Goal: Use online tool/utility: Utilize a website feature to perform a specific function

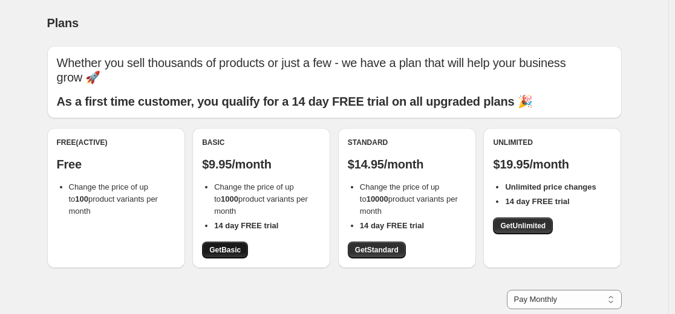
click at [234, 247] on span "Get Basic" at bounding box center [224, 250] width 31 height 10
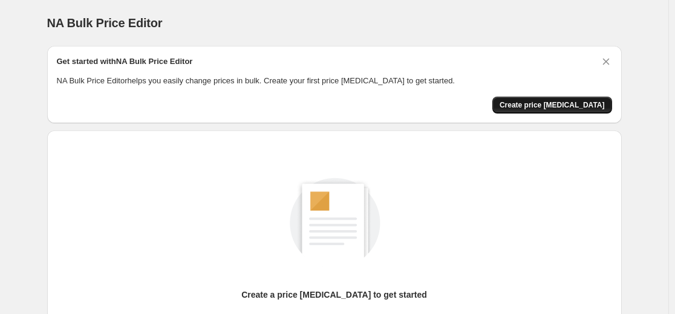
click at [571, 108] on span "Create price [MEDICAL_DATA]" at bounding box center [551, 105] width 105 height 10
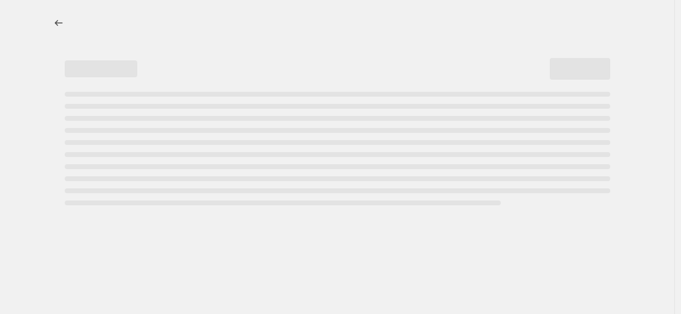
select select "percentage"
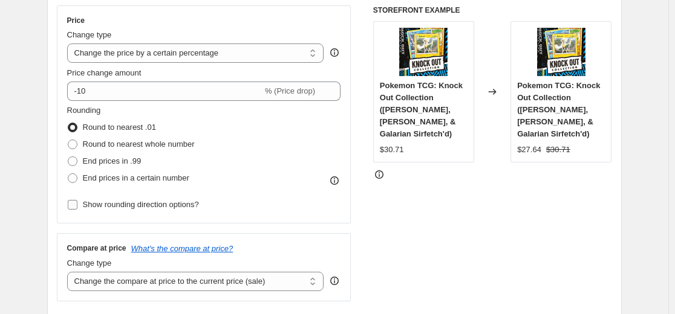
scroll to position [242, 0]
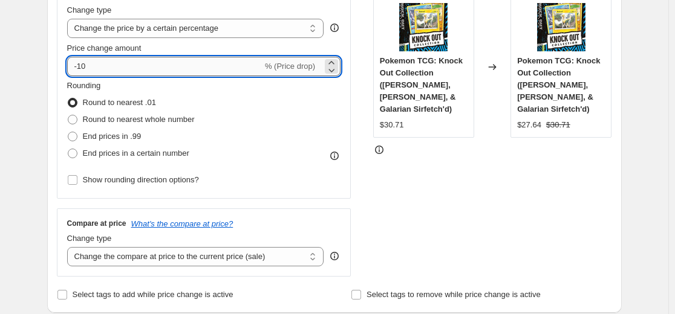
click at [147, 65] on input "-10" at bounding box center [164, 66] width 195 height 19
type input "-1"
type input "-30"
click at [379, 227] on div "STOREFRONT EXAMPLE Pokemon TCG: Knock Out Collection (Boltund, Eiscue, & Galari…" at bounding box center [492, 129] width 239 height 296
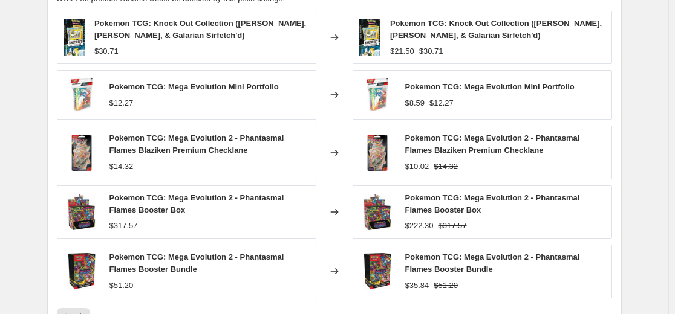
scroll to position [911, 0]
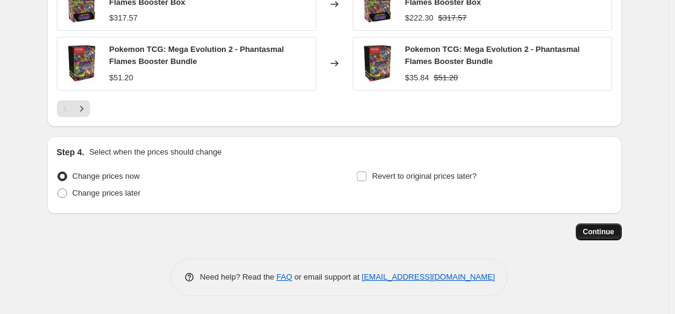
click at [596, 230] on span "Continue" at bounding box center [598, 232] width 31 height 10
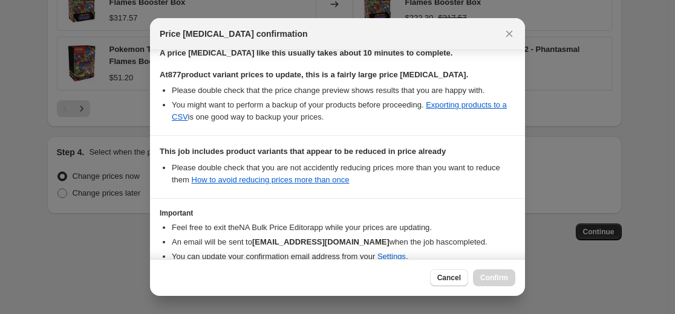
scroll to position [261, 0]
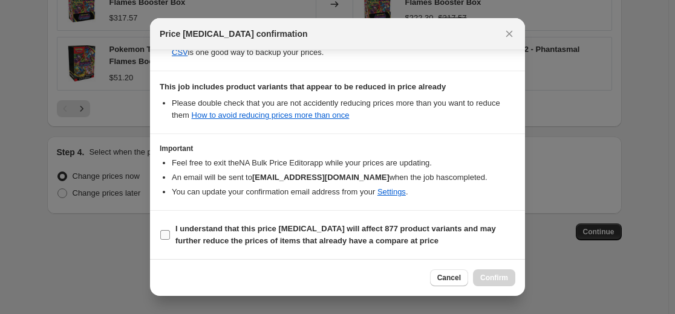
click at [273, 227] on b "I understand that this price change job will affect 877 product variants and ma…" at bounding box center [335, 234] width 320 height 21
click at [170, 230] on input "I understand that this price change job will affect 877 product variants and ma…" at bounding box center [165, 235] width 10 height 10
checkbox input "true"
click at [504, 273] on button "Confirm" at bounding box center [494, 278] width 42 height 17
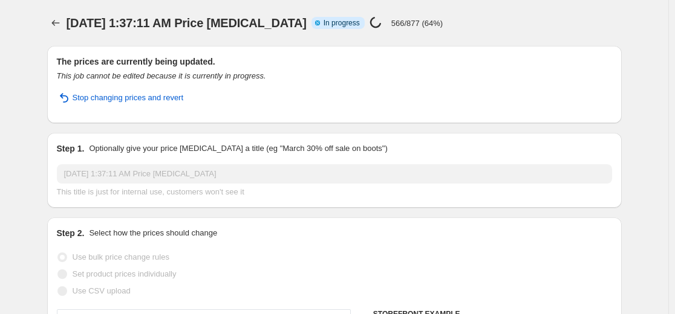
select select "percentage"
